Goal: Task Accomplishment & Management: Use online tool/utility

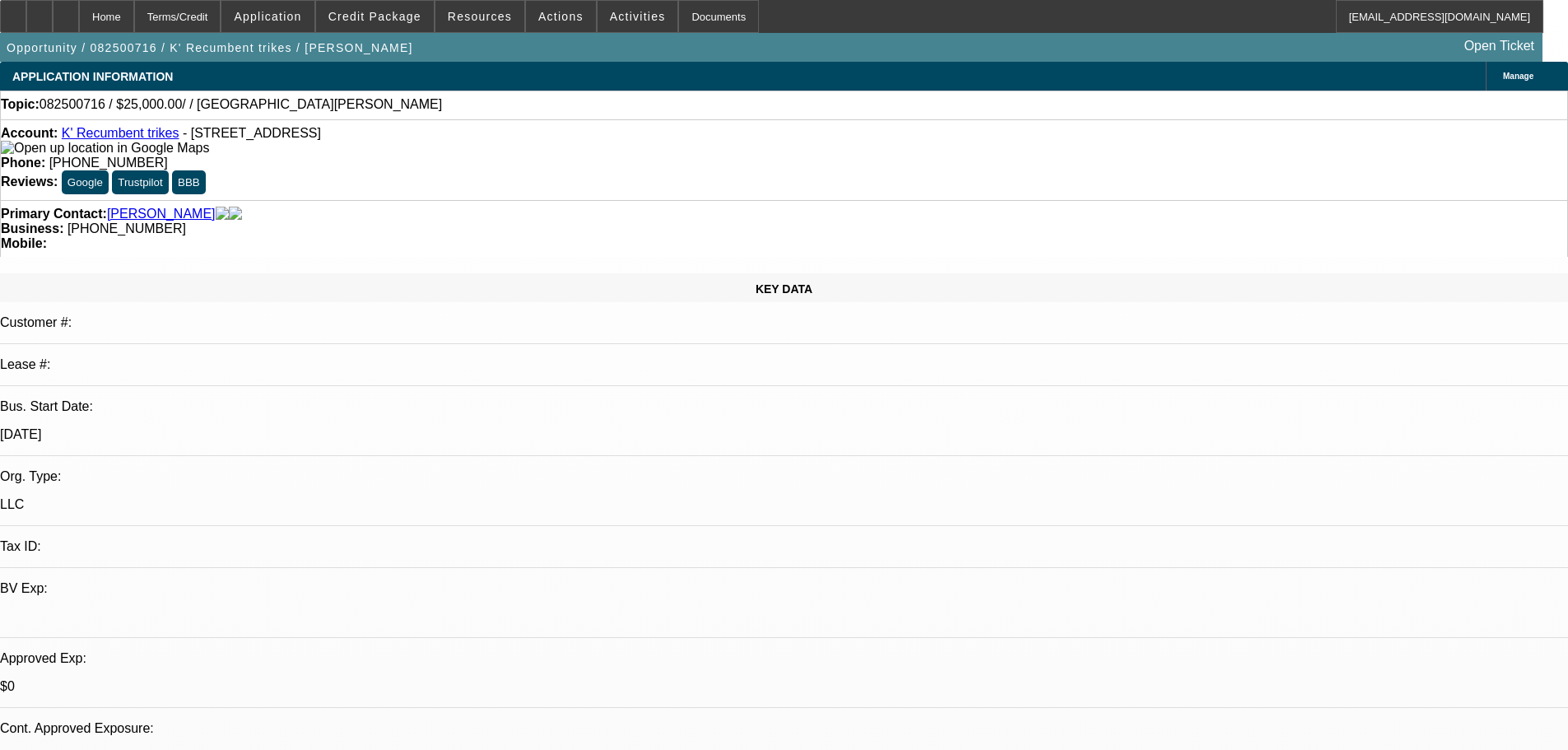
select select "0"
select select "2"
select select "0.1"
select select "4"
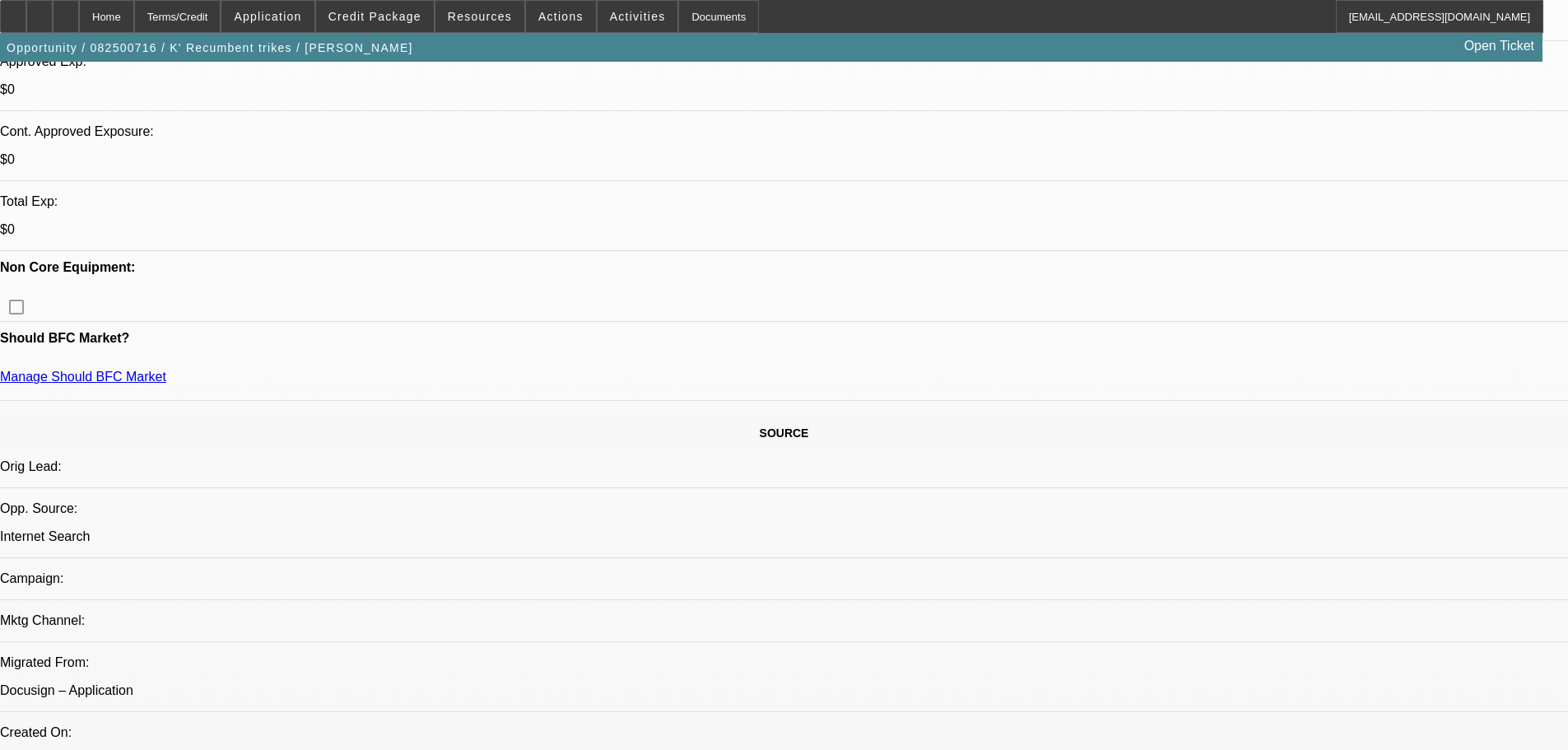
scroll to position [658, 0]
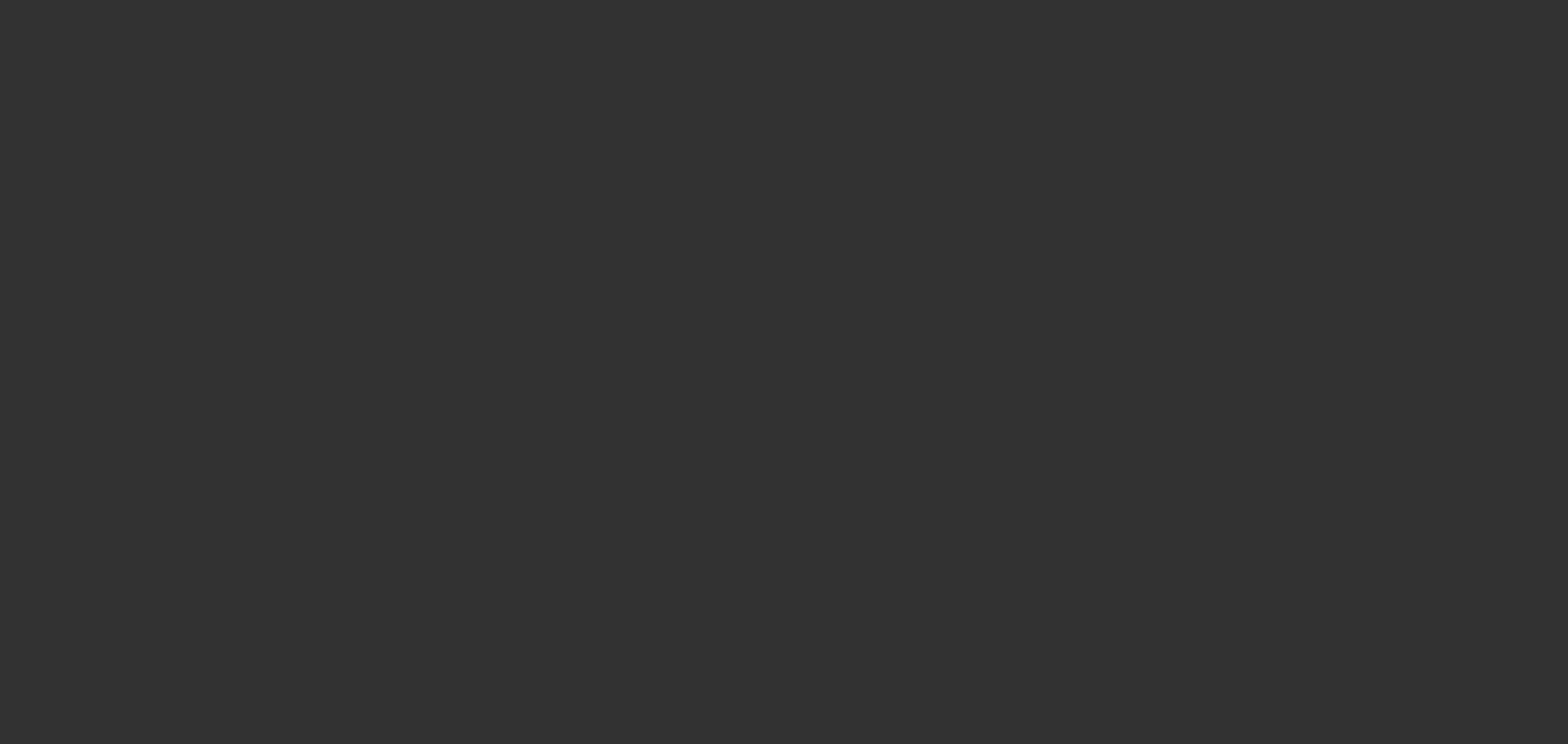
select select "0"
select select "2"
select select "0.1"
select select "4"
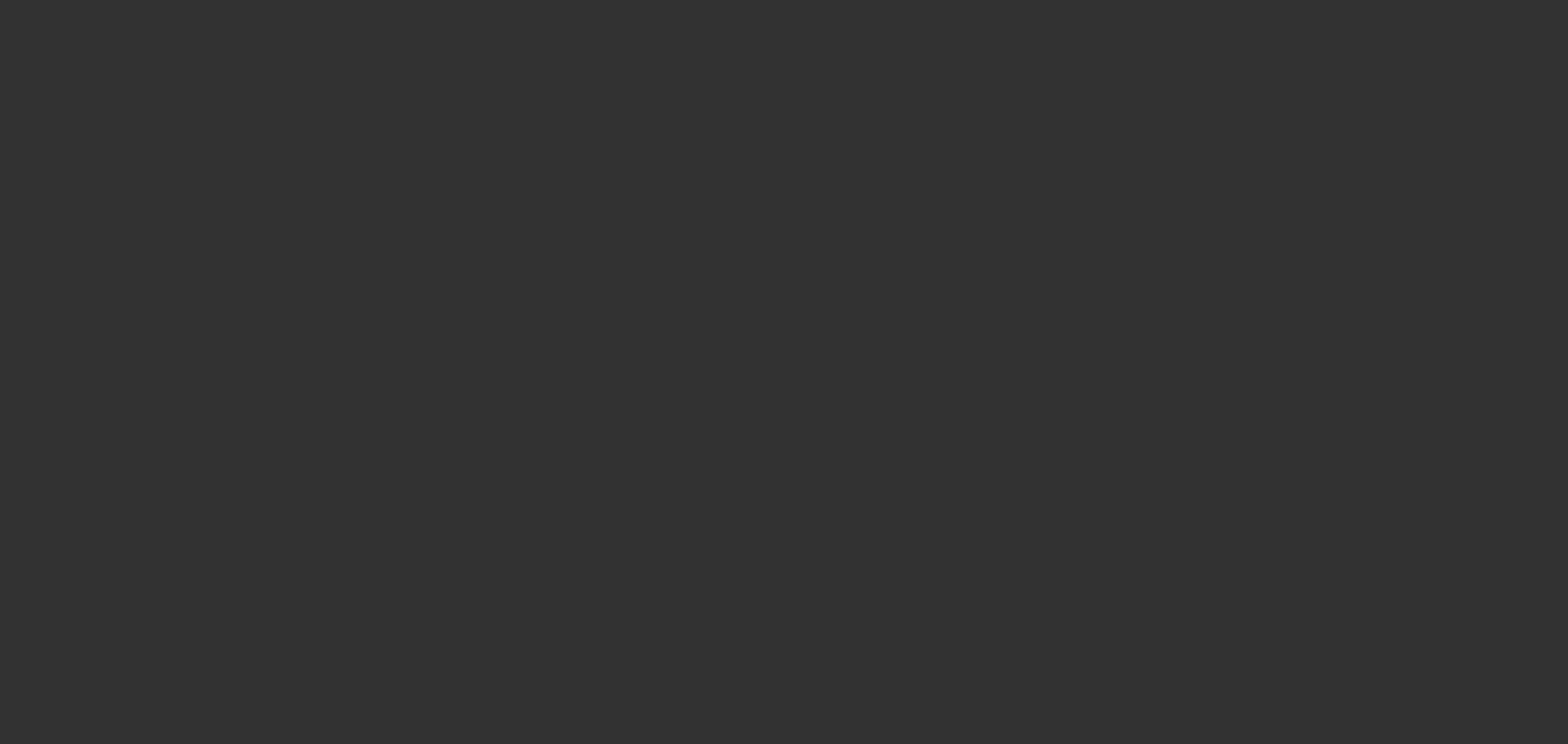
select select "0"
select select "2"
select select "0.1"
select select "4"
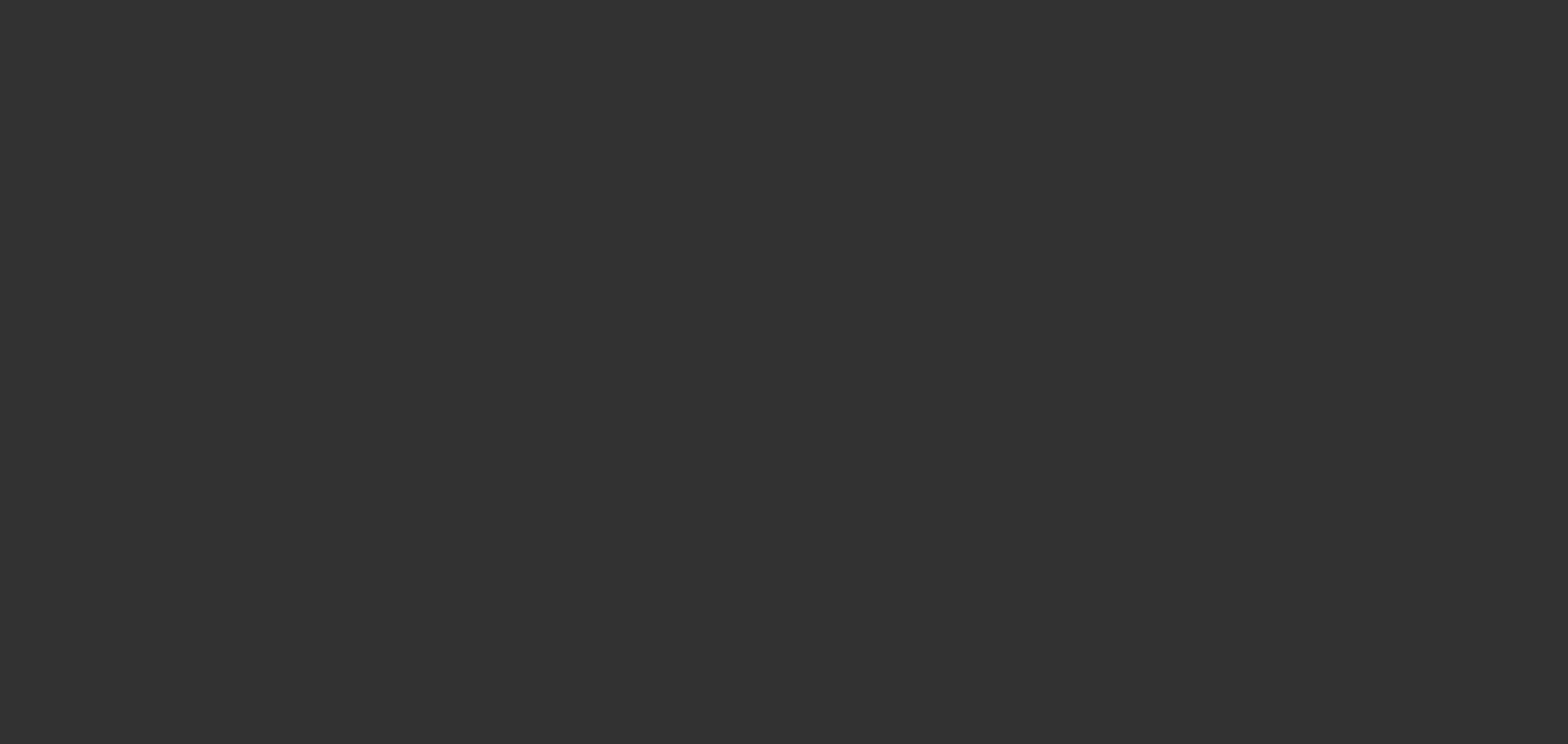
select select "0"
select select "2"
select select "0.1"
select select "4"
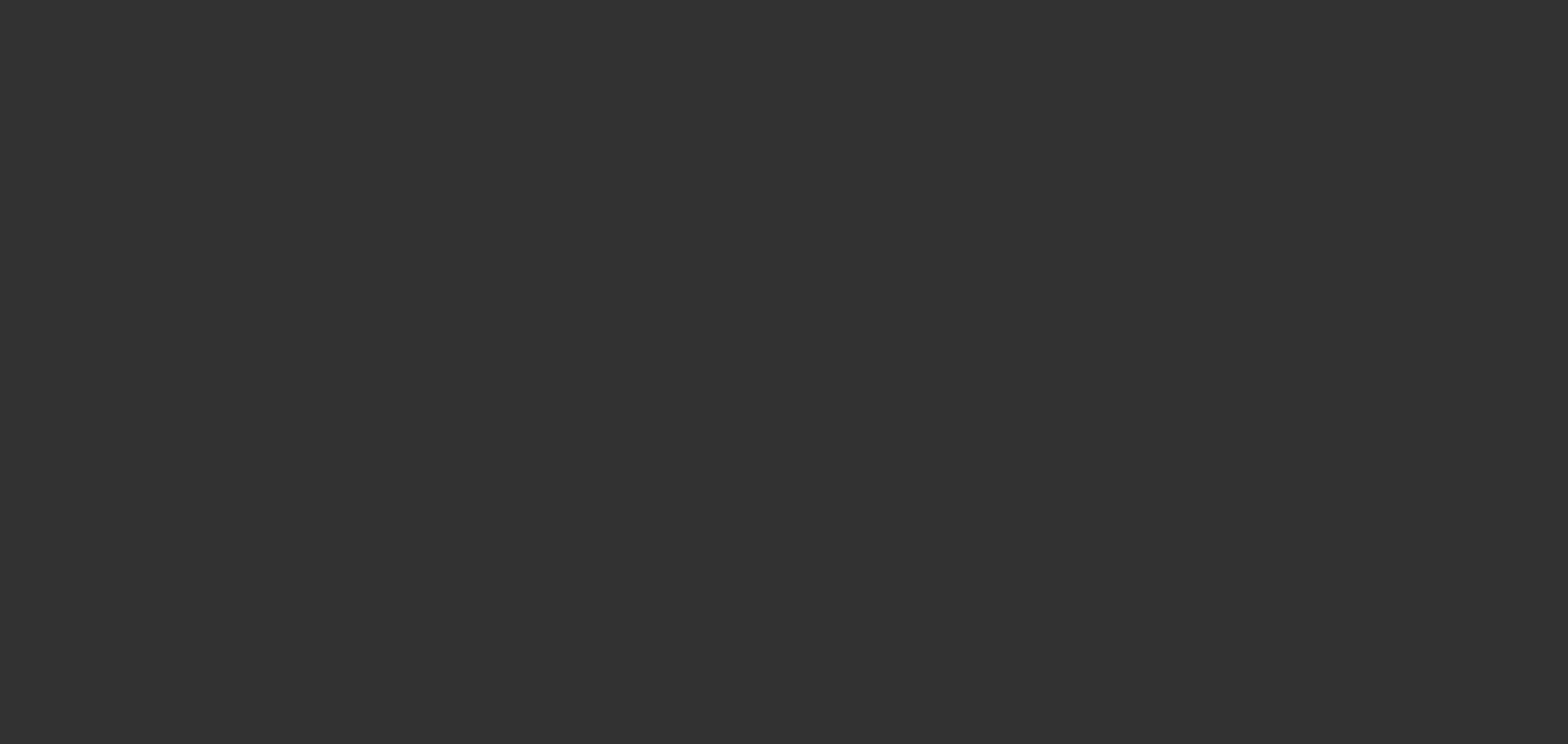
select select "0"
select select "2"
select select "0.1"
select select "4"
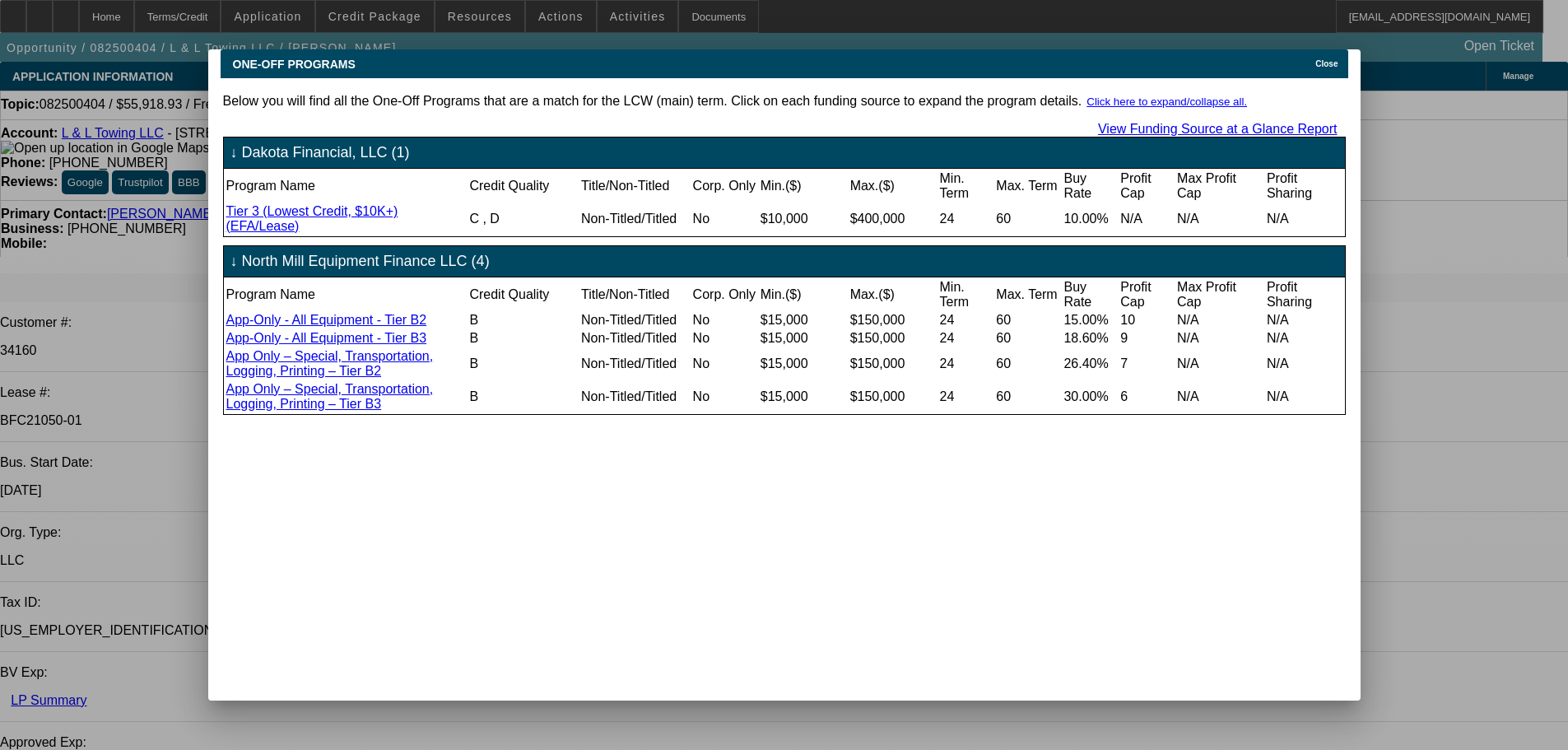
drag, startPoint x: 1316, startPoint y: 58, endPoint x: 1294, endPoint y: 83, distance: 33.3
click at [1316, 59] on div "Close" at bounding box center [1330, 59] width 36 height 19
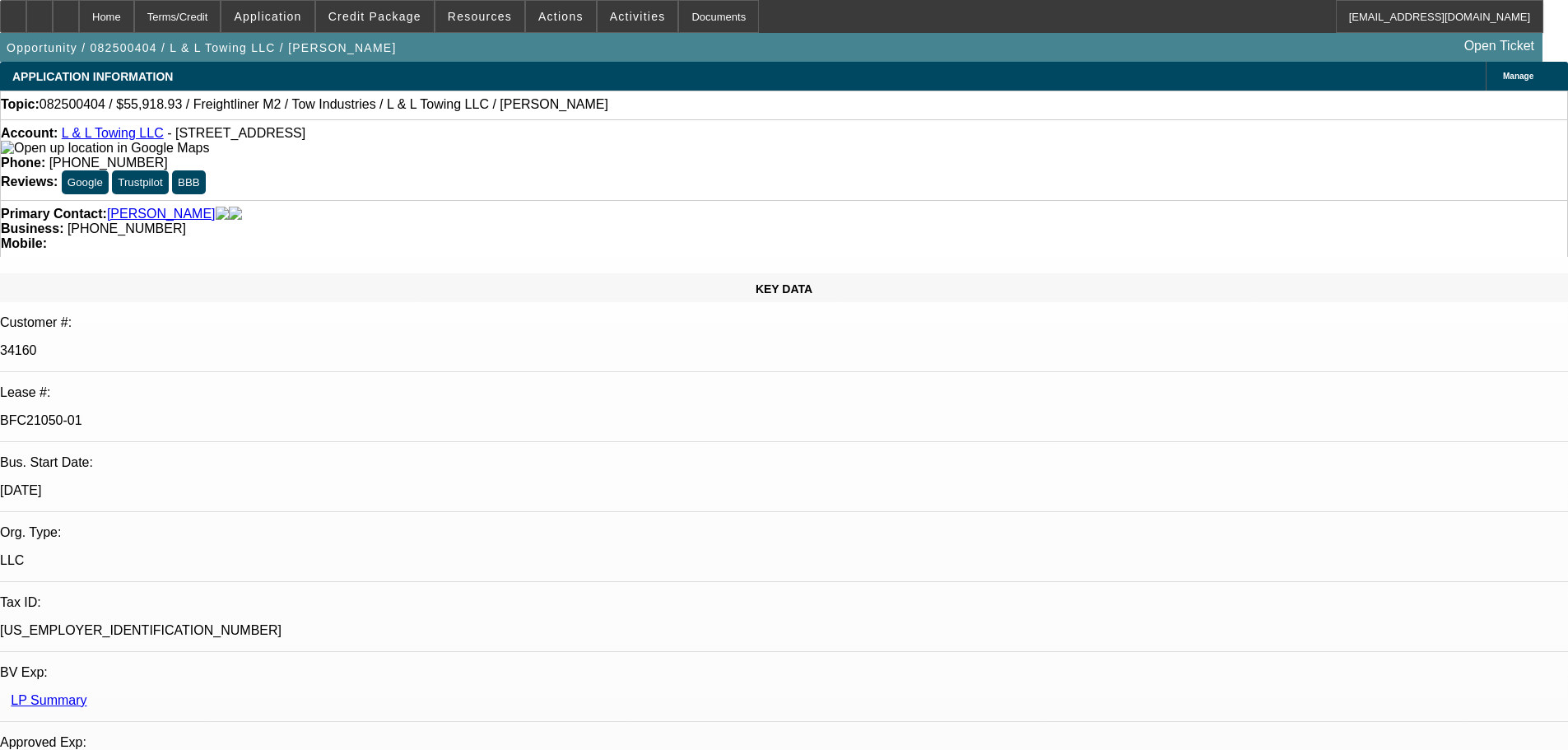
click at [134, 138] on link "L & L Towing LLC" at bounding box center [113, 133] width 102 height 14
